Goal: Information Seeking & Learning: Find specific fact

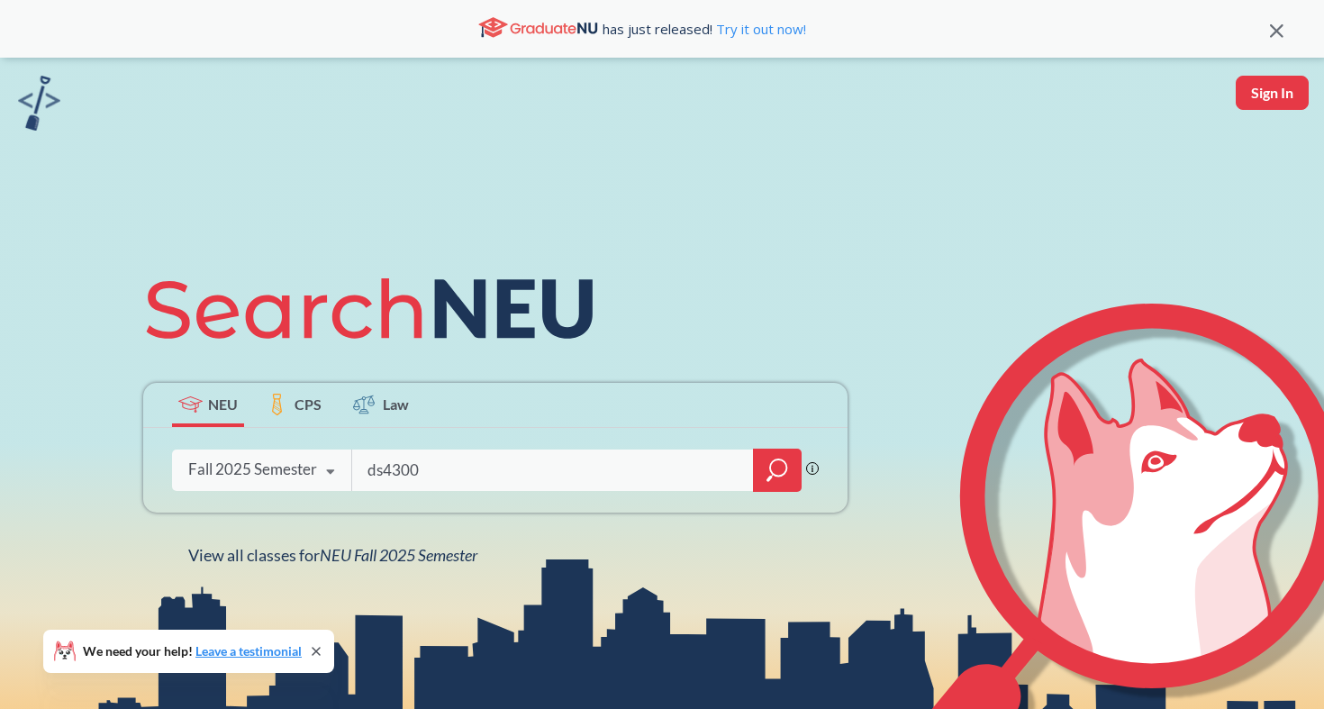
type input "ds4300"
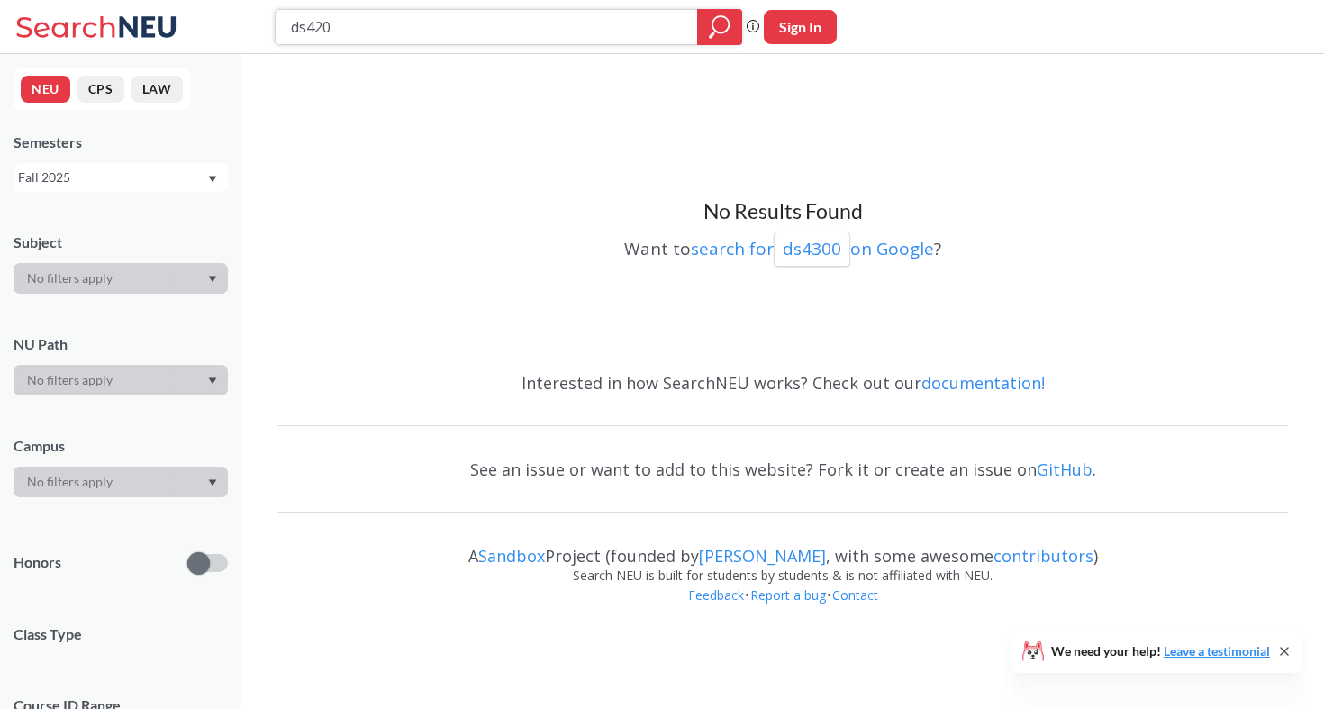
type input "ds4200"
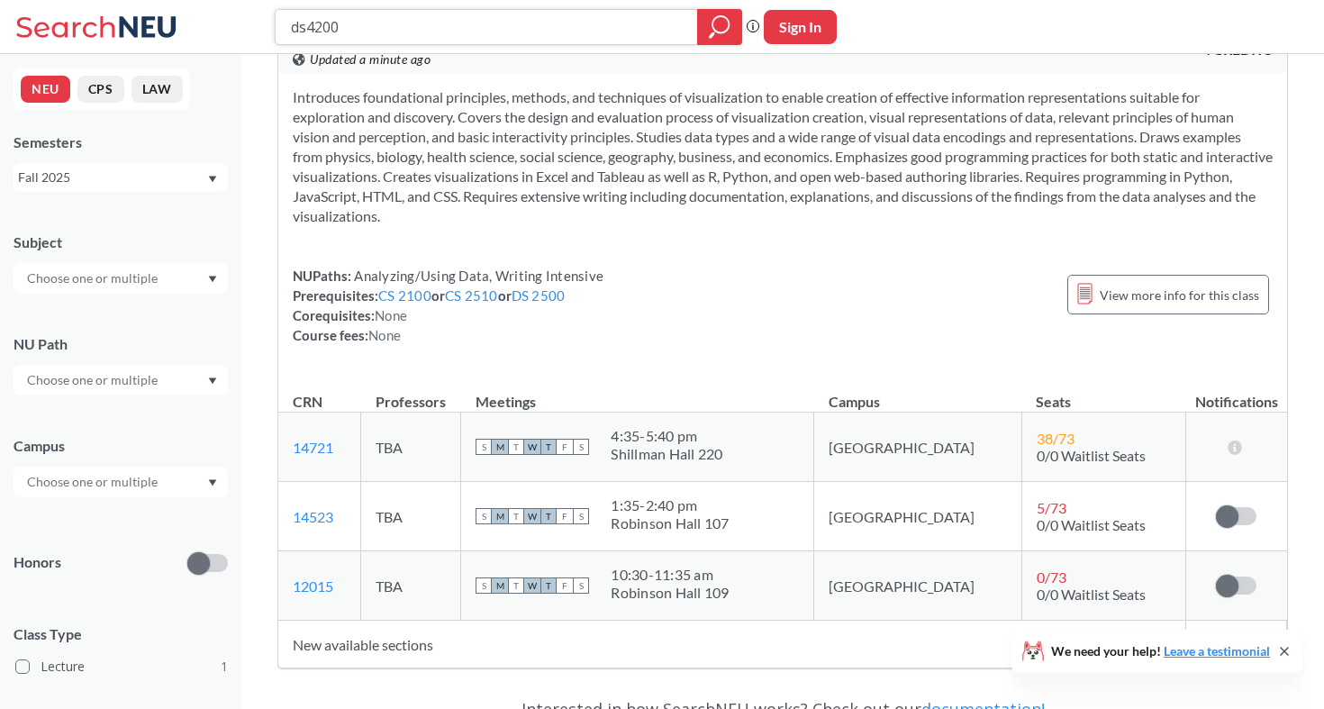
scroll to position [63, 0]
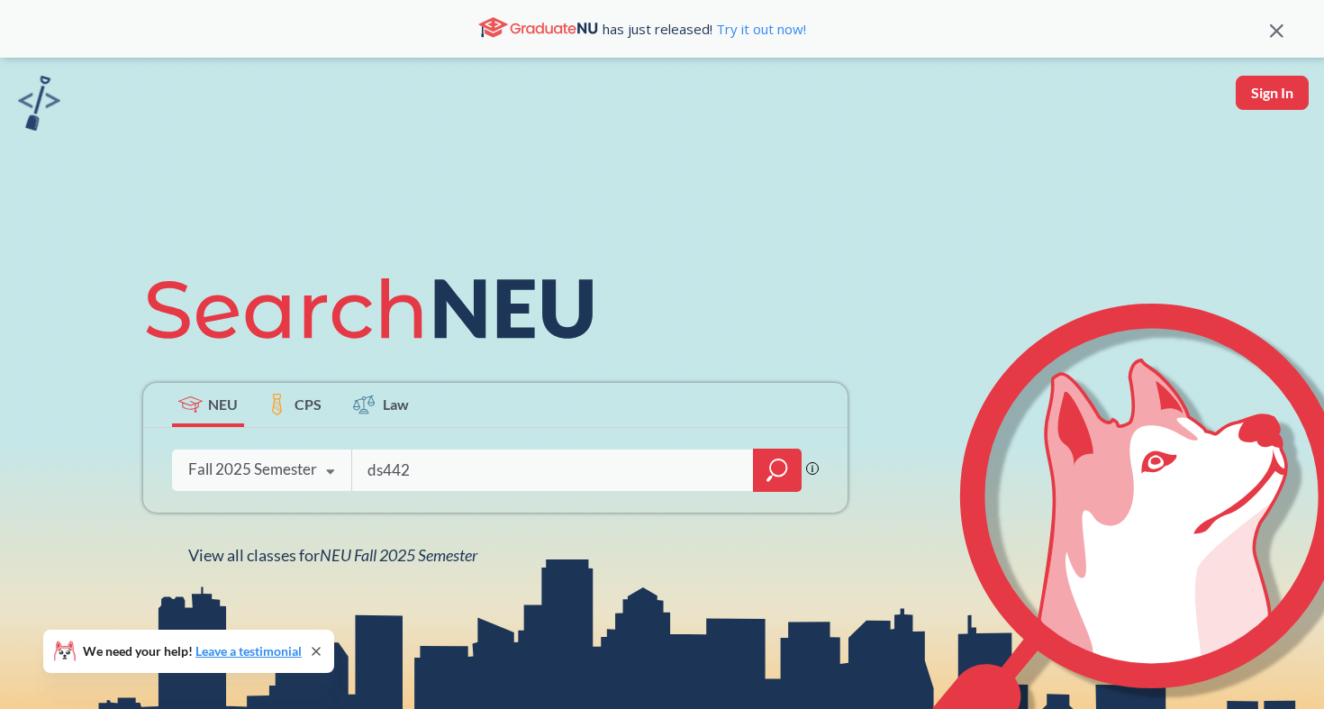
type input "ds4420"
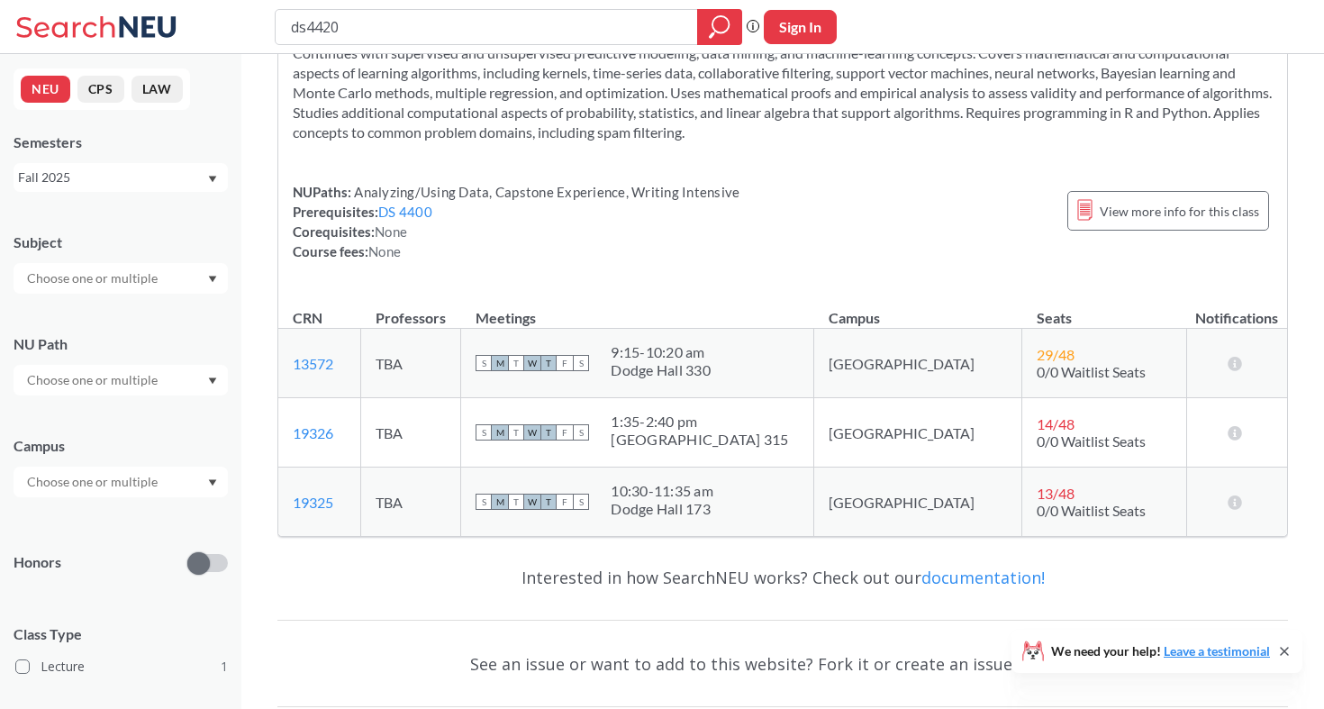
scroll to position [105, 0]
type input "d"
type input "math4681"
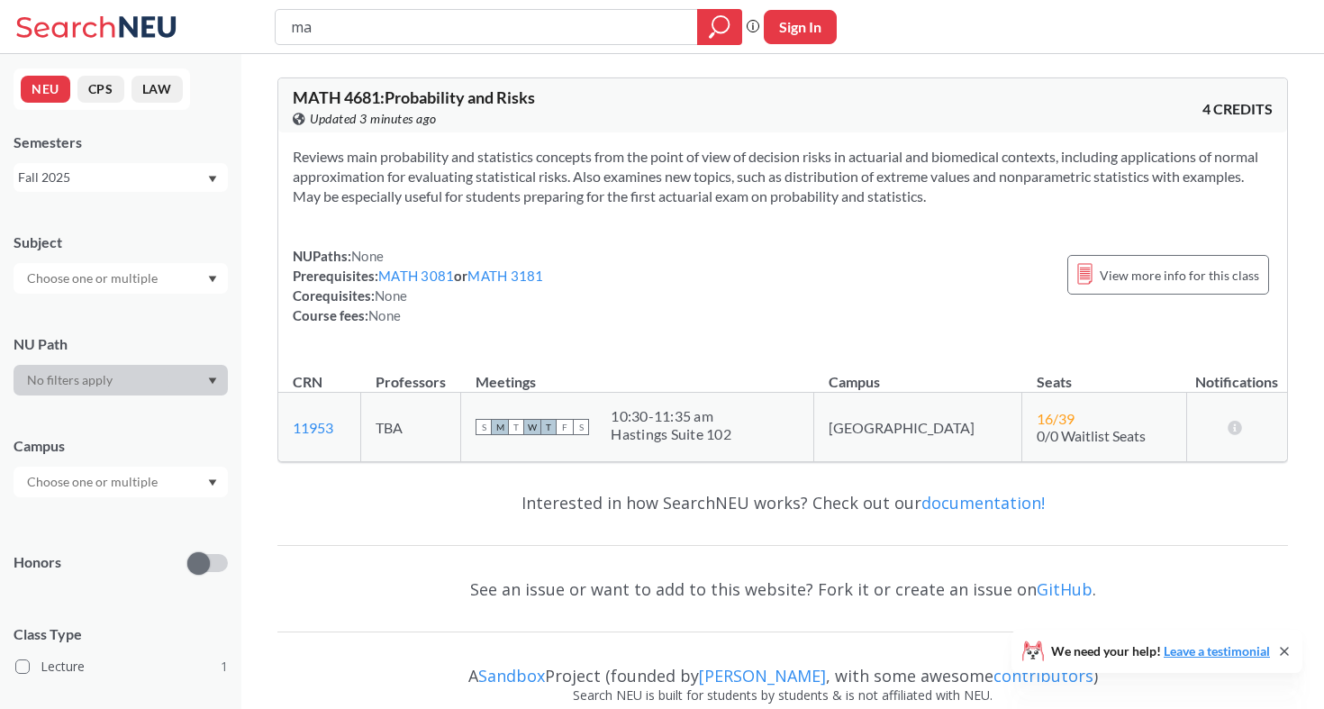
type input "m"
type input "acct2301"
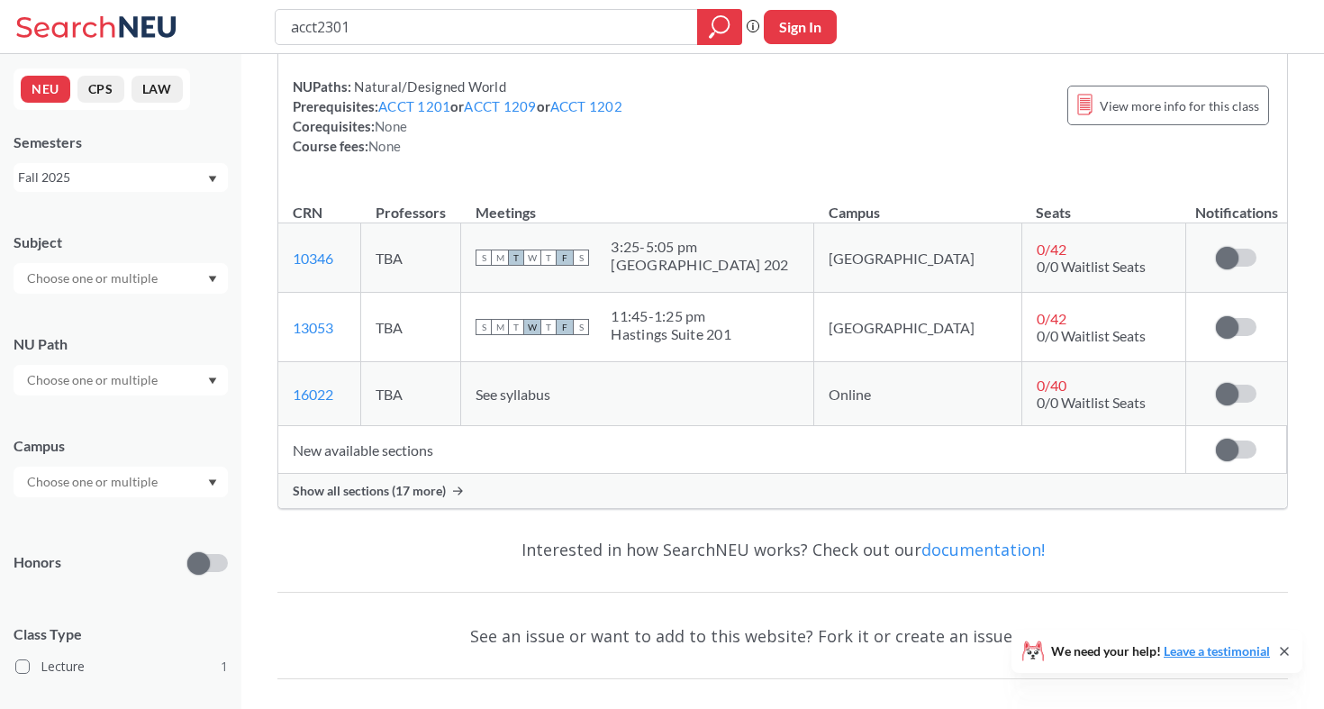
scroll to position [232, 0]
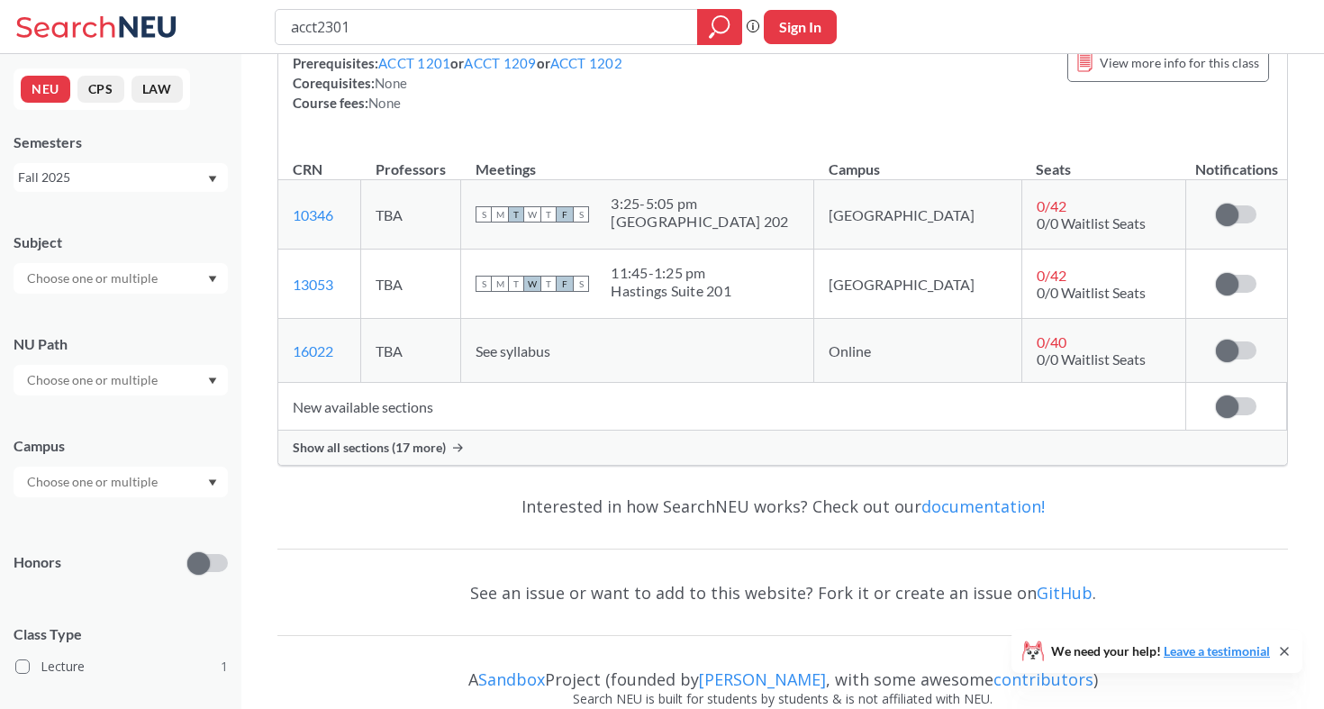
click at [394, 444] on span "Show all sections (17 more)" at bounding box center [369, 448] width 153 height 16
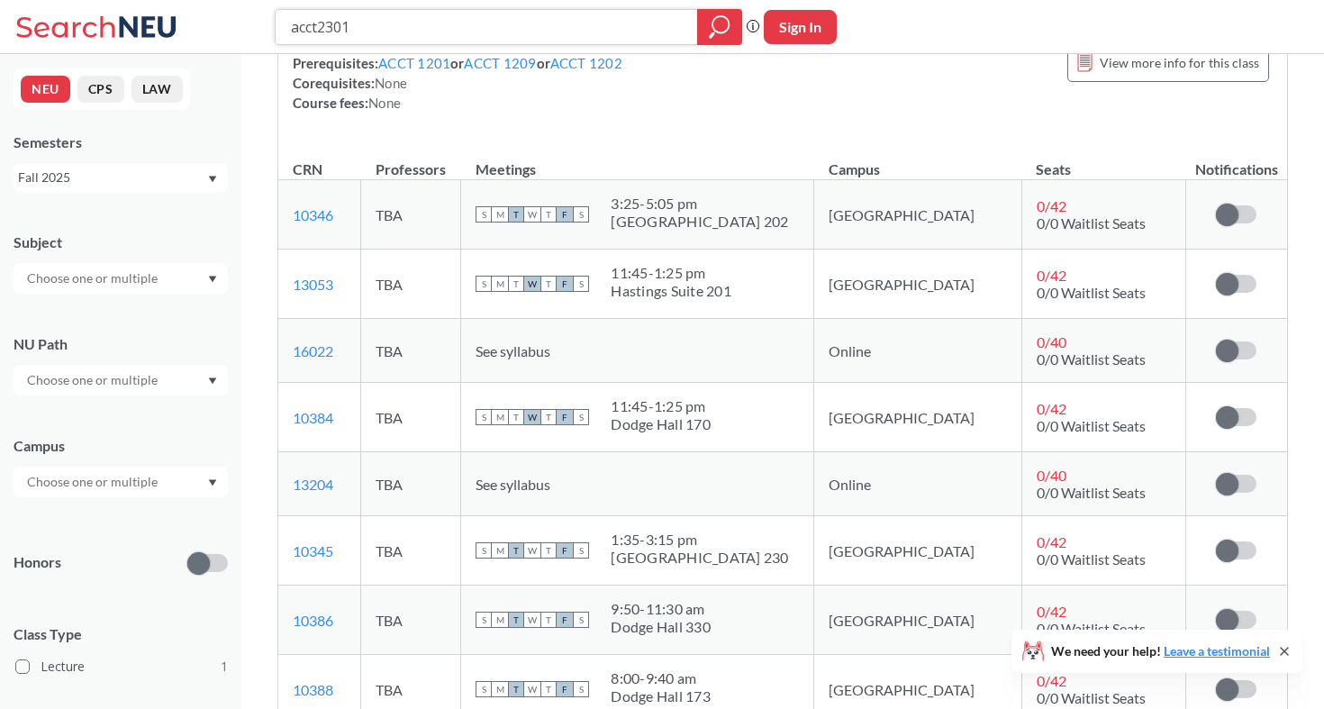
click at [444, 33] on input "acct2301" at bounding box center [487, 27] width 396 height 31
type input "a"
type input "math4682"
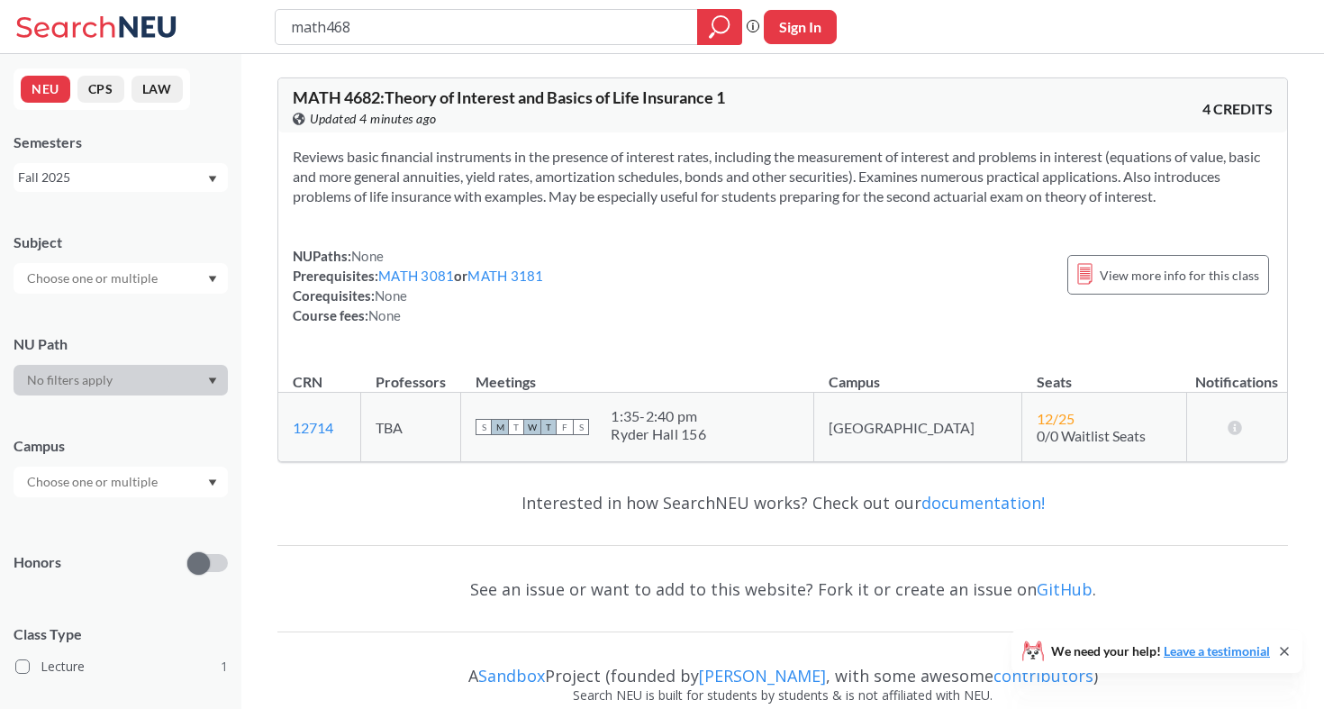
type input "math4683"
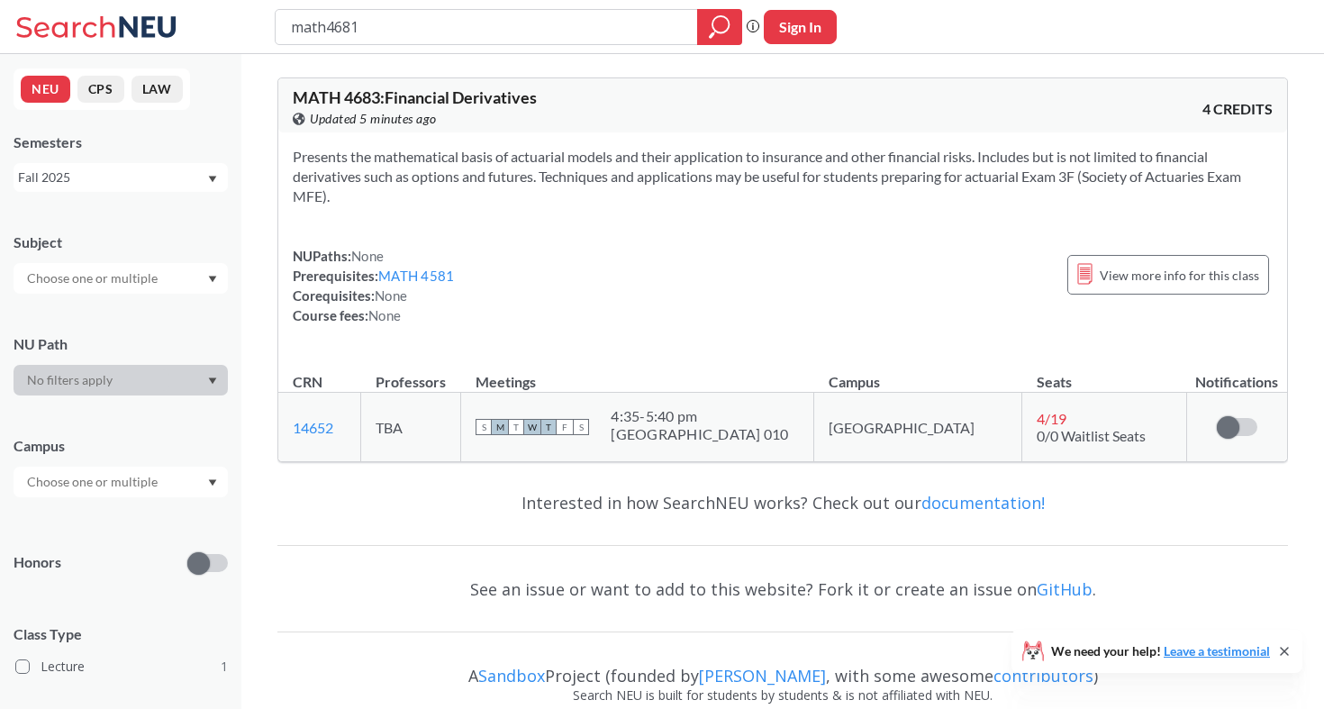
type input "math4681"
